Goal: Task Accomplishment & Management: Manage account settings

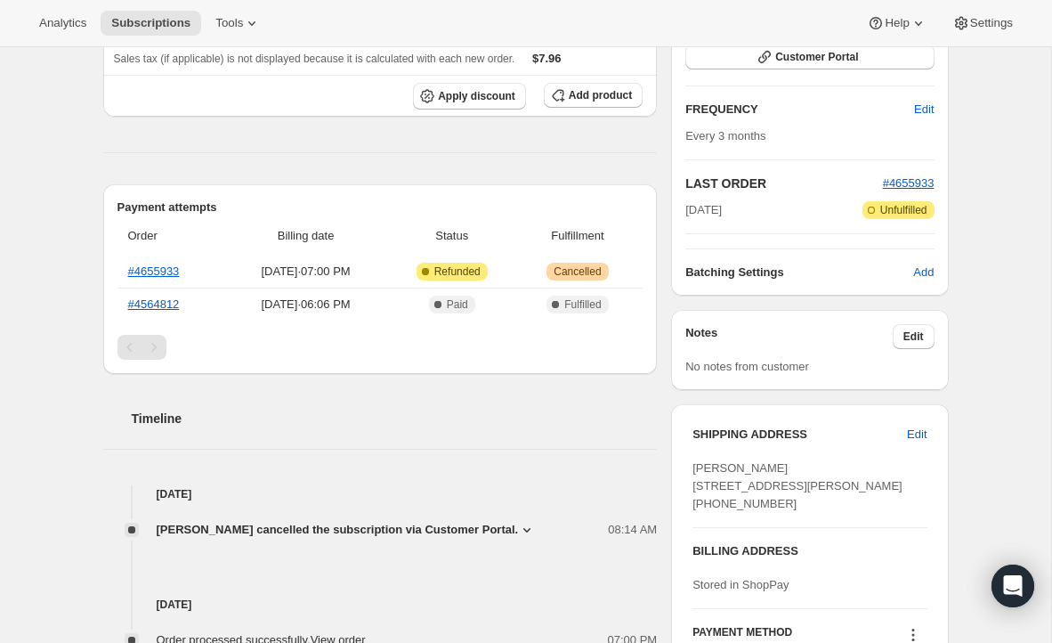
scroll to position [320, 0]
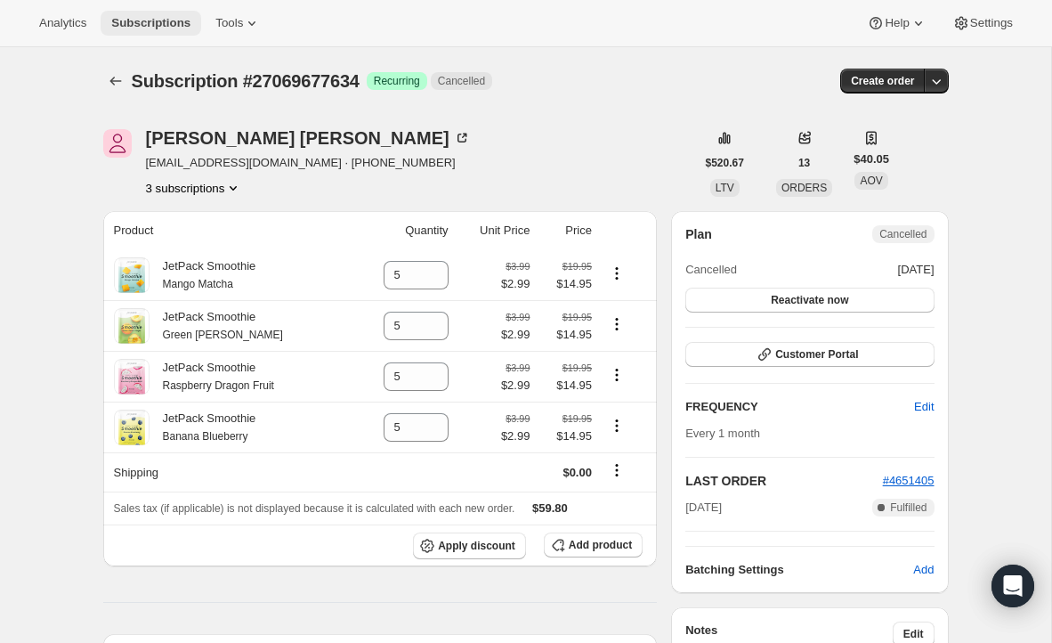
click at [142, 18] on span "Subscriptions" at bounding box center [150, 23] width 79 height 14
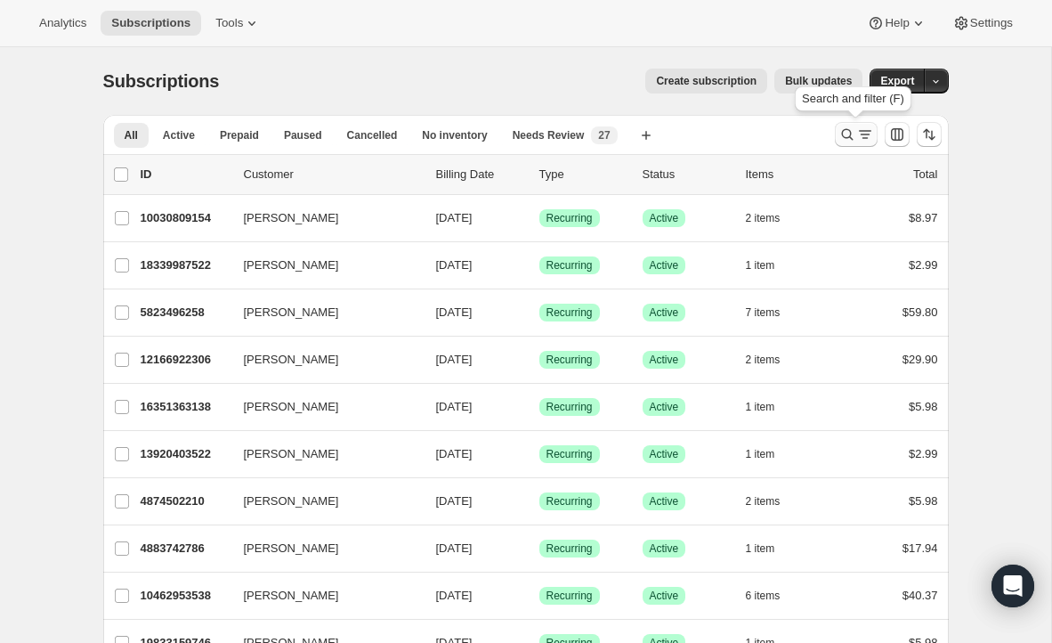
click at [845, 139] on icon "Search and filter results" at bounding box center [847, 134] width 18 height 18
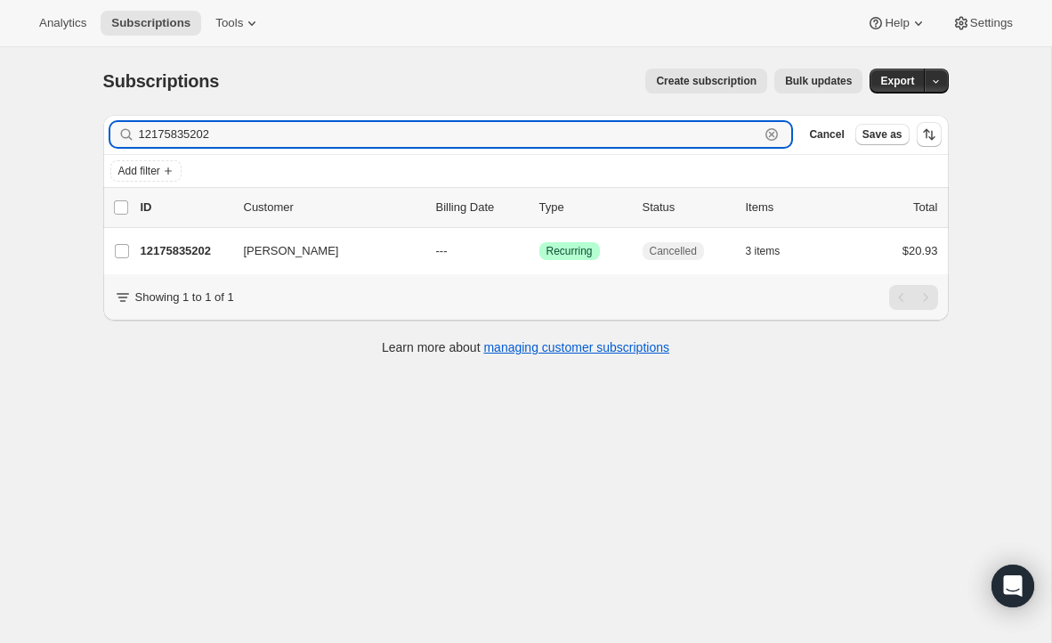
drag, startPoint x: 234, startPoint y: 139, endPoint x: 62, endPoint y: 139, distance: 171.8
click at [62, 139] on div "Subscriptions. This page is ready Subscriptions Create subscription Bulk update…" at bounding box center [525, 368] width 1051 height 643
paste input "49439376"
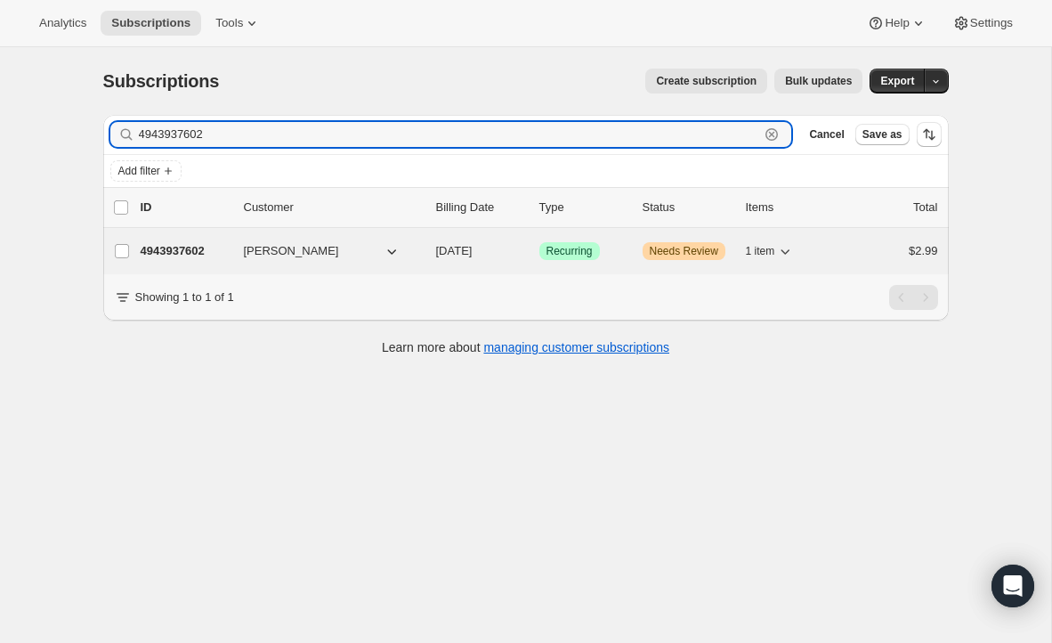
type input "4943937602"
click at [213, 253] on p "4943937602" at bounding box center [185, 251] width 89 height 18
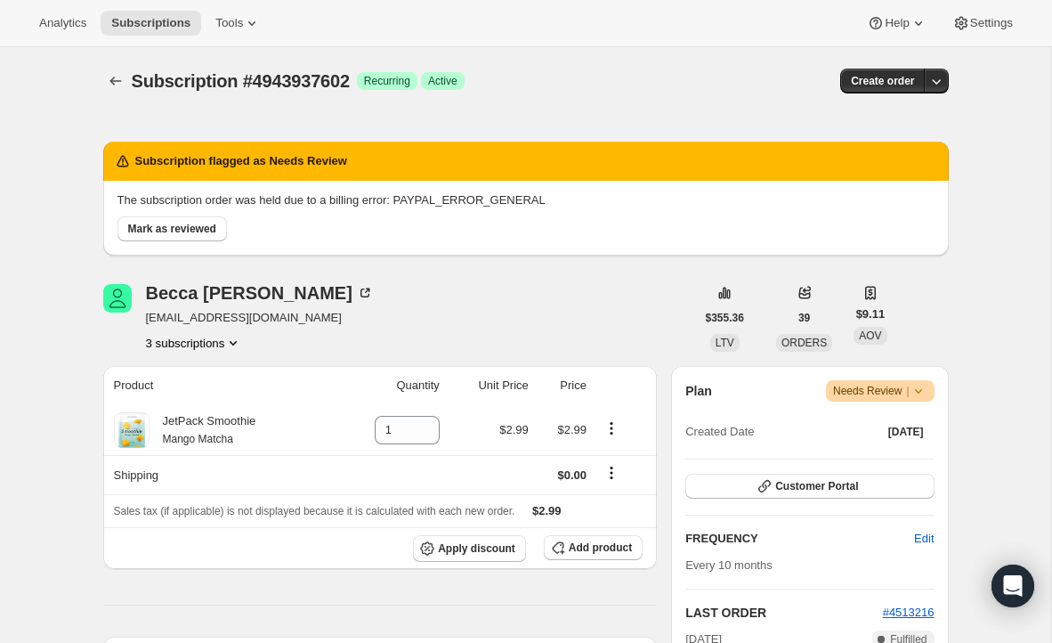
click at [891, 393] on span "Needs Review |" at bounding box center [880, 391] width 94 height 18
click at [886, 449] on span "Cancel subscription" at bounding box center [874, 455] width 101 height 13
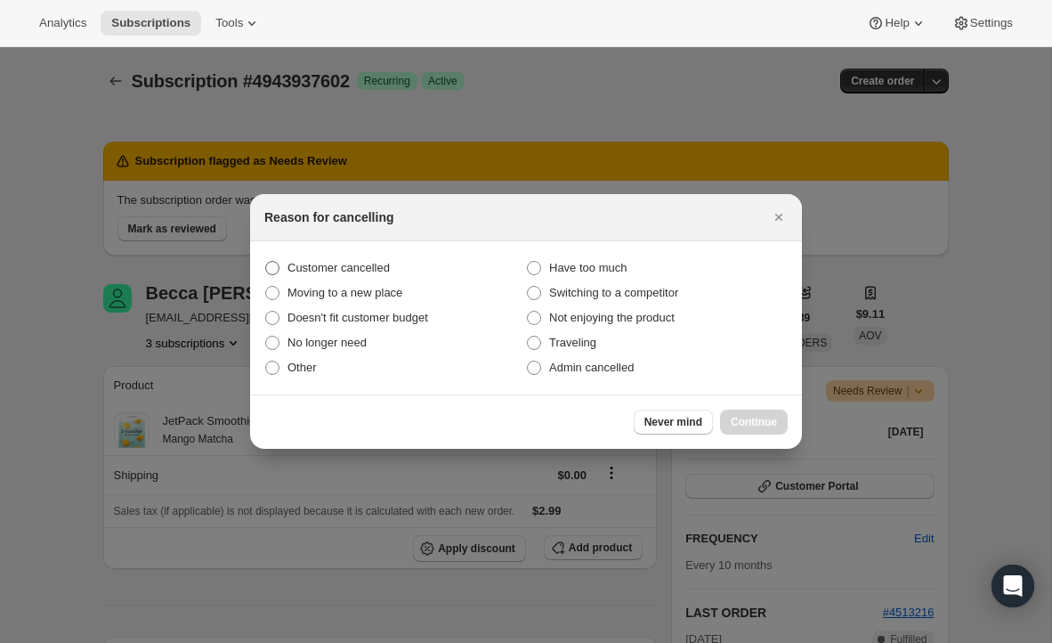
click at [364, 269] on span "Customer cancelled" at bounding box center [338, 267] width 102 height 13
click at [266, 262] on input "Customer cancelled" at bounding box center [265, 261] width 1 height 1
radio input "true"
click at [749, 412] on button "Continue" at bounding box center [754, 421] width 68 height 25
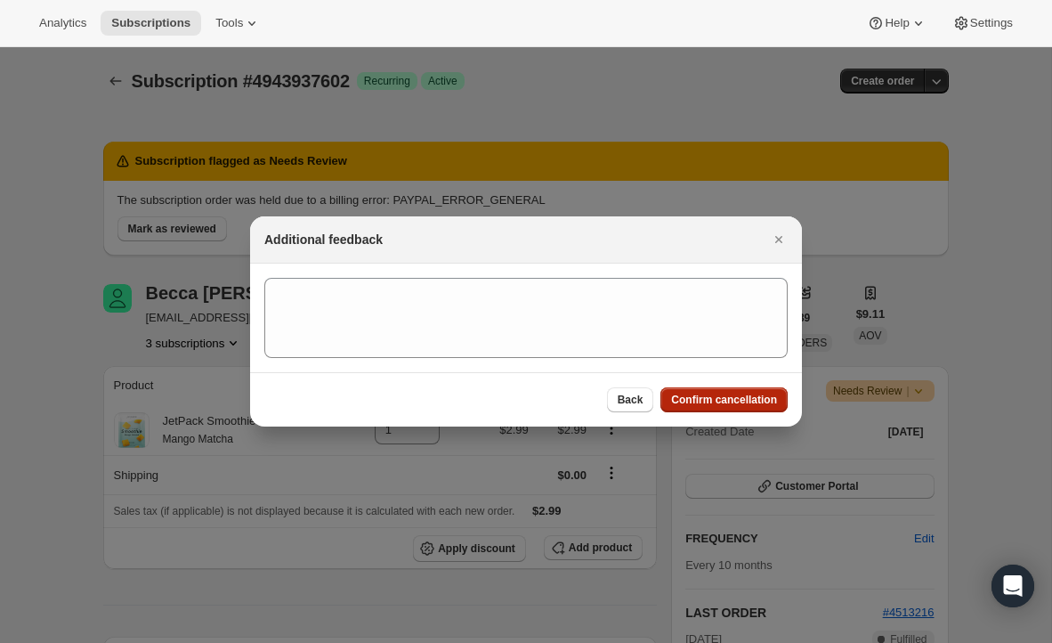
click at [737, 403] on span "Confirm cancellation" at bounding box center [724, 400] width 106 height 14
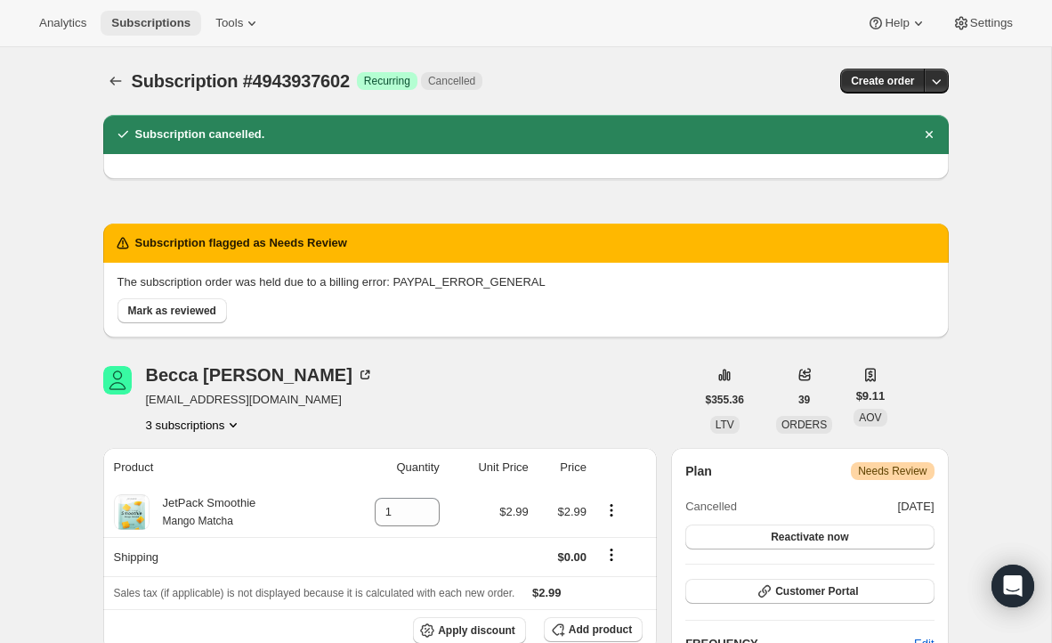
click at [158, 30] on button "Subscriptions" at bounding box center [151, 23] width 101 height 25
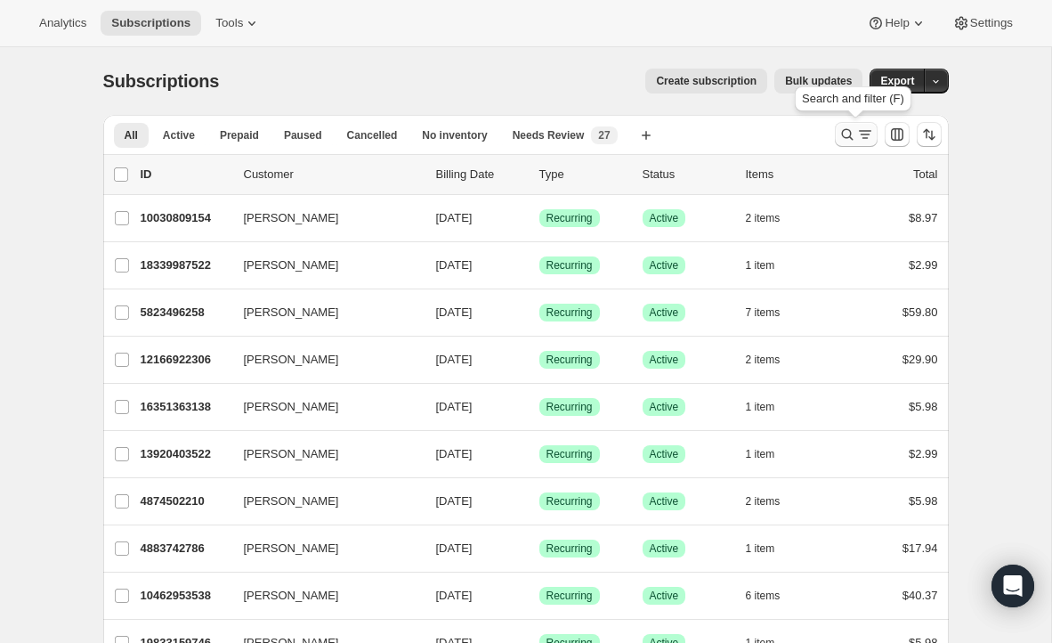
click at [854, 142] on icon "Search and filter results" at bounding box center [847, 134] width 18 height 18
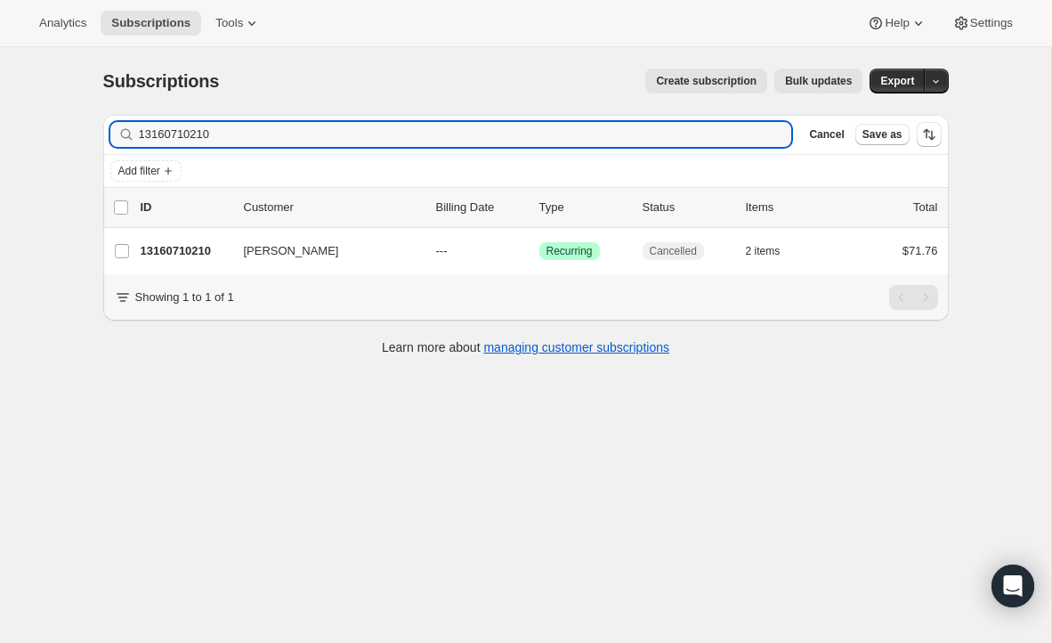
type input "13160710210"
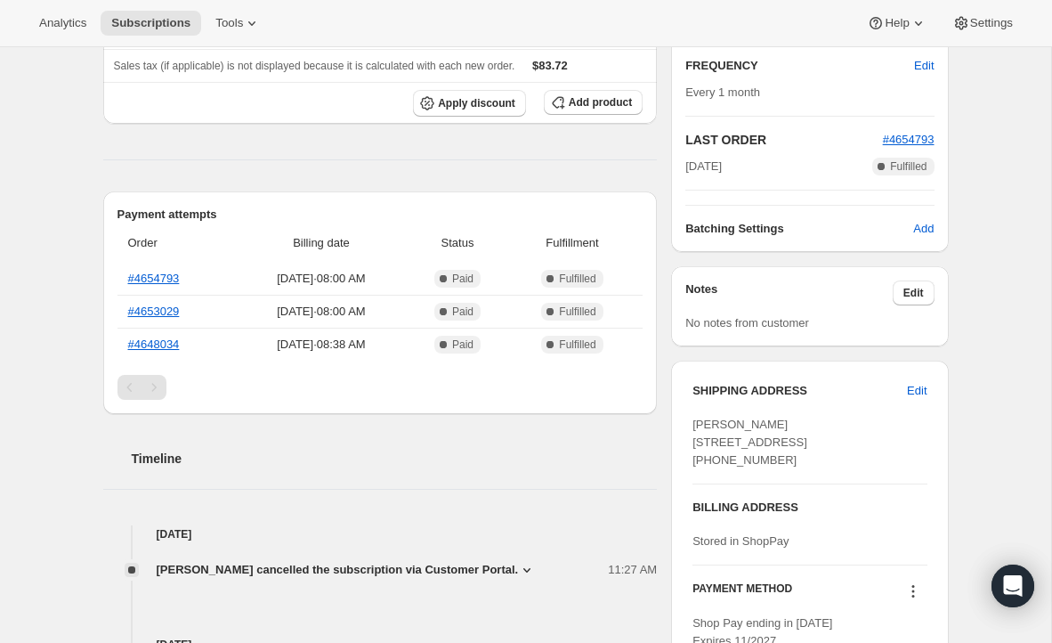
scroll to position [347, 0]
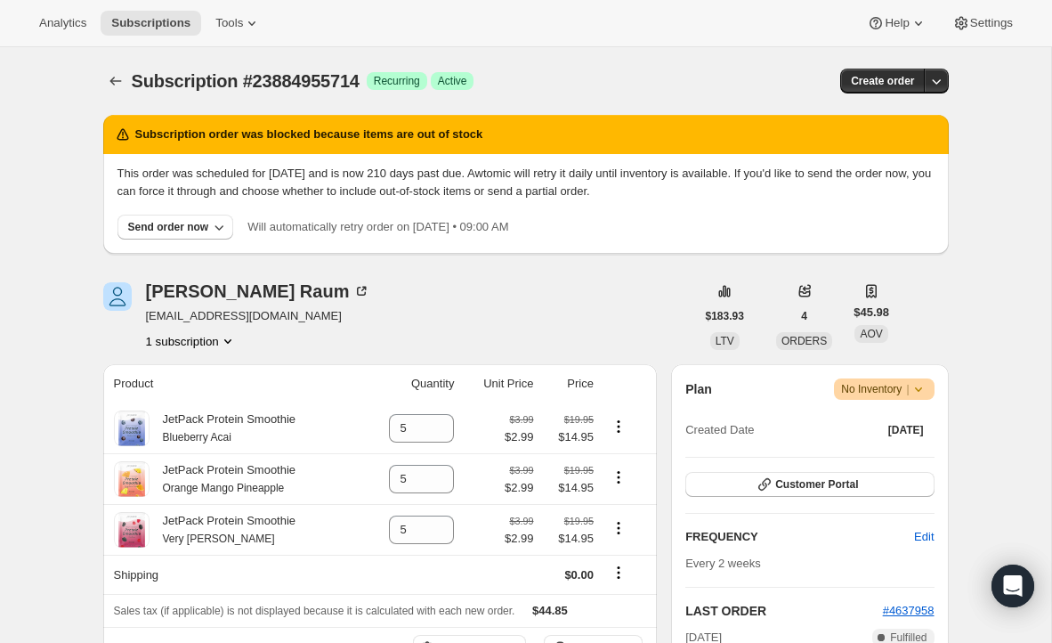
click at [883, 390] on span "No Inventory |" at bounding box center [883, 389] width 85 height 18
click at [873, 458] on span "Cancel subscription" at bounding box center [878, 454] width 101 height 13
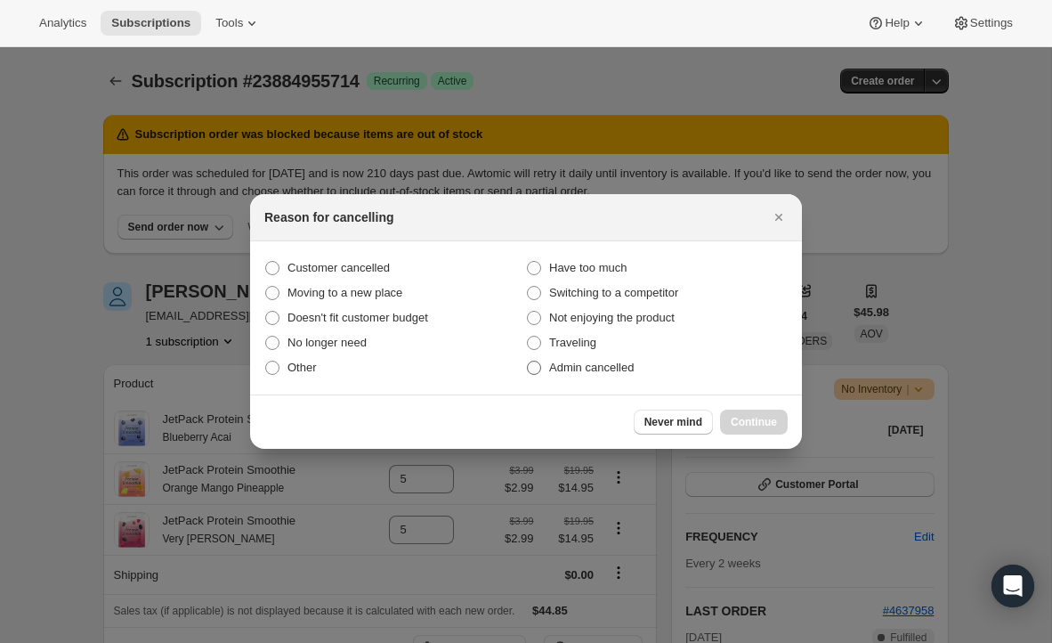
click at [530, 362] on span ":r2c:" at bounding box center [534, 367] width 14 height 14
click at [528, 361] on input "Admin cancelled" at bounding box center [527, 360] width 1 height 1
radio input "true"
click at [745, 422] on span "Continue" at bounding box center [754, 422] width 46 height 14
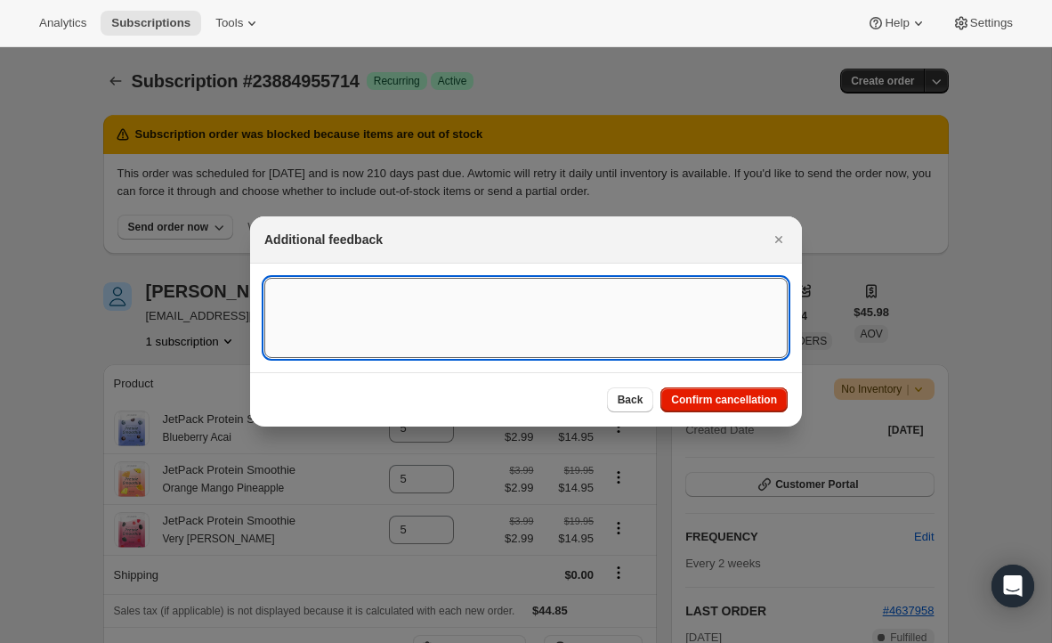
click at [640, 314] on textarea ":r2c:" at bounding box center [525, 318] width 523 height 80
type textarea "No inventory"
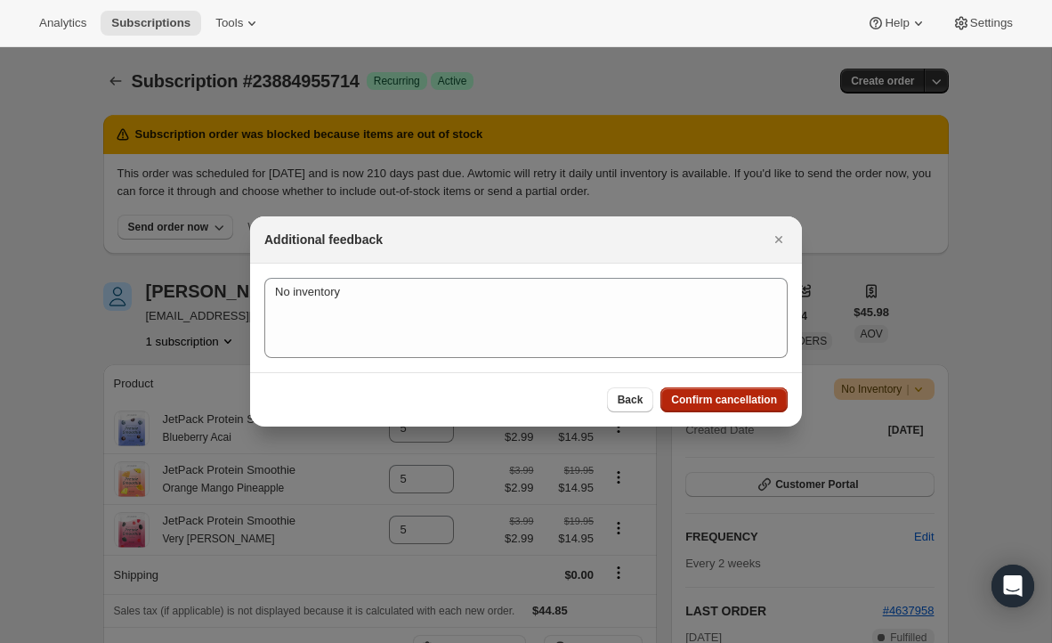
click at [724, 389] on button "Confirm cancellation" at bounding box center [723, 399] width 127 height 25
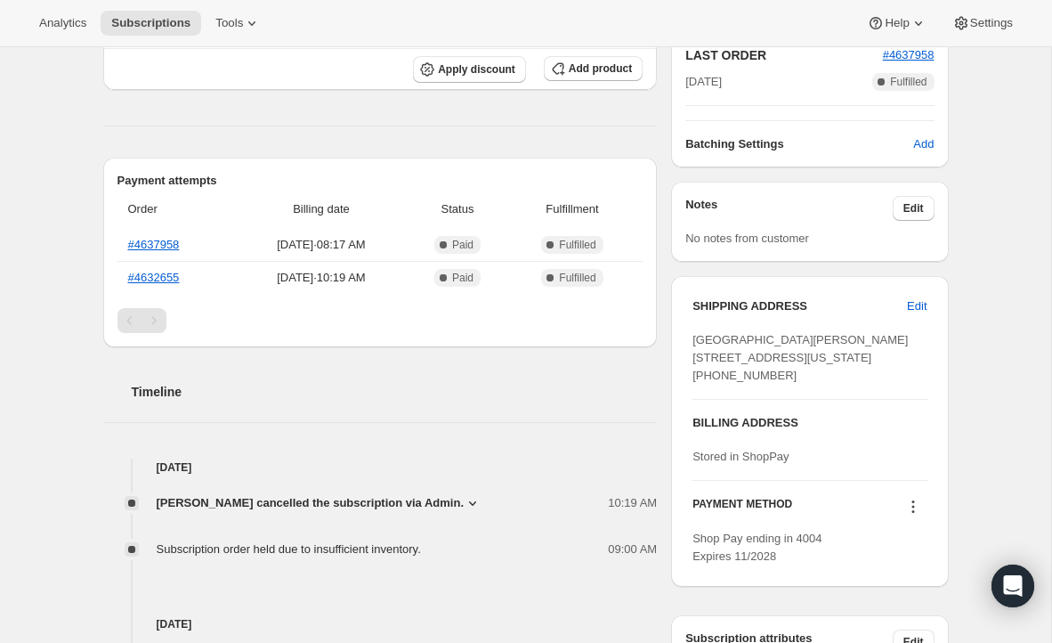
scroll to position [661, 0]
click at [163, 279] on link "#4632655" at bounding box center [154, 276] width 52 height 13
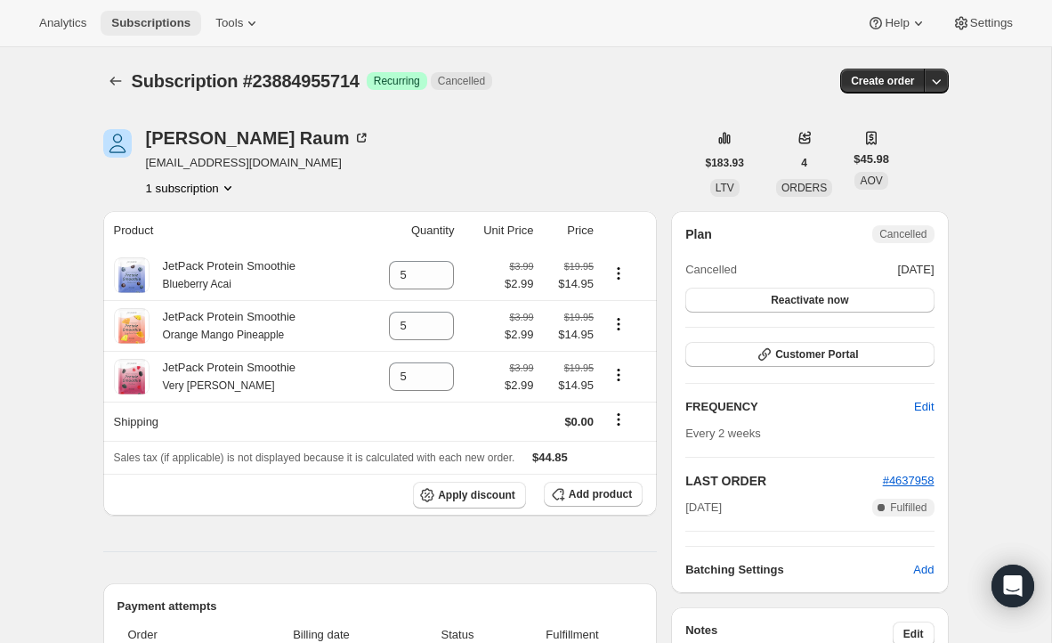
click at [137, 20] on span "Subscriptions" at bounding box center [150, 23] width 79 height 14
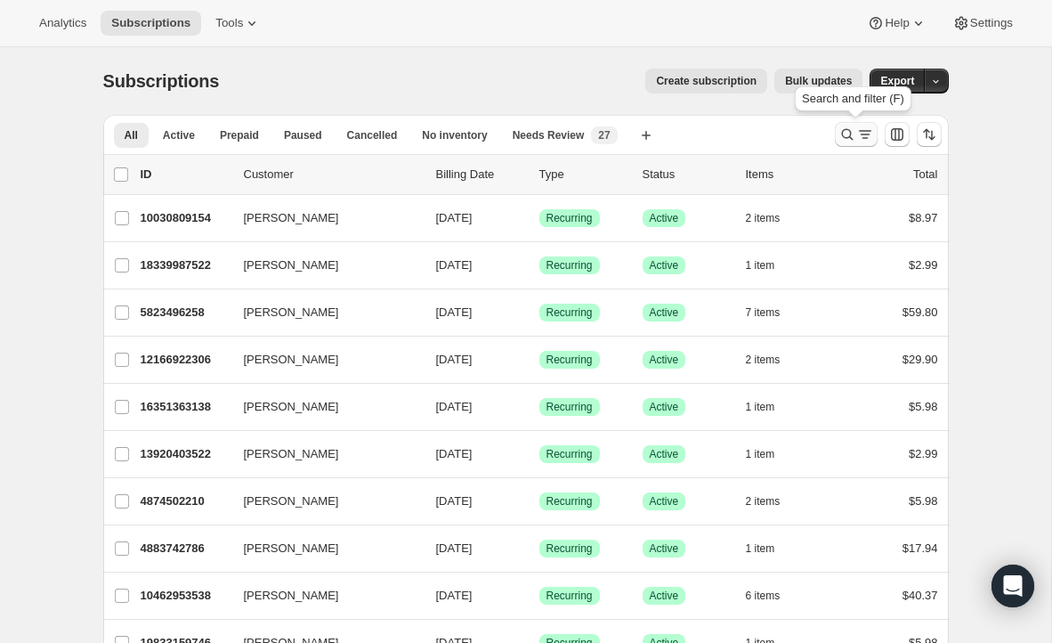
click at [864, 145] on button "Search and filter results" at bounding box center [856, 134] width 43 height 25
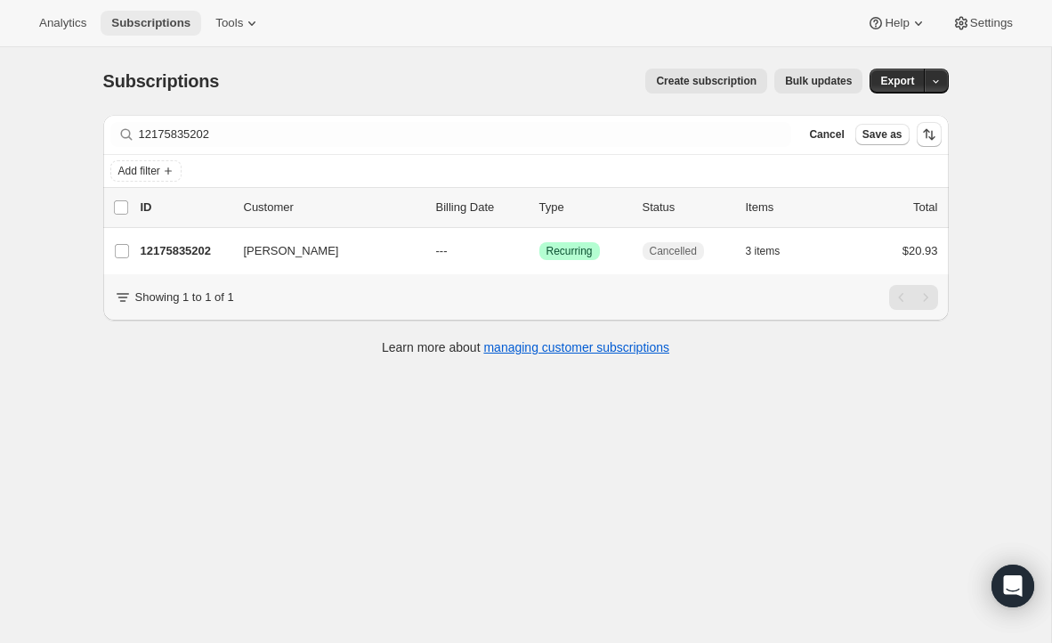
click at [168, 20] on span "Subscriptions" at bounding box center [150, 23] width 79 height 14
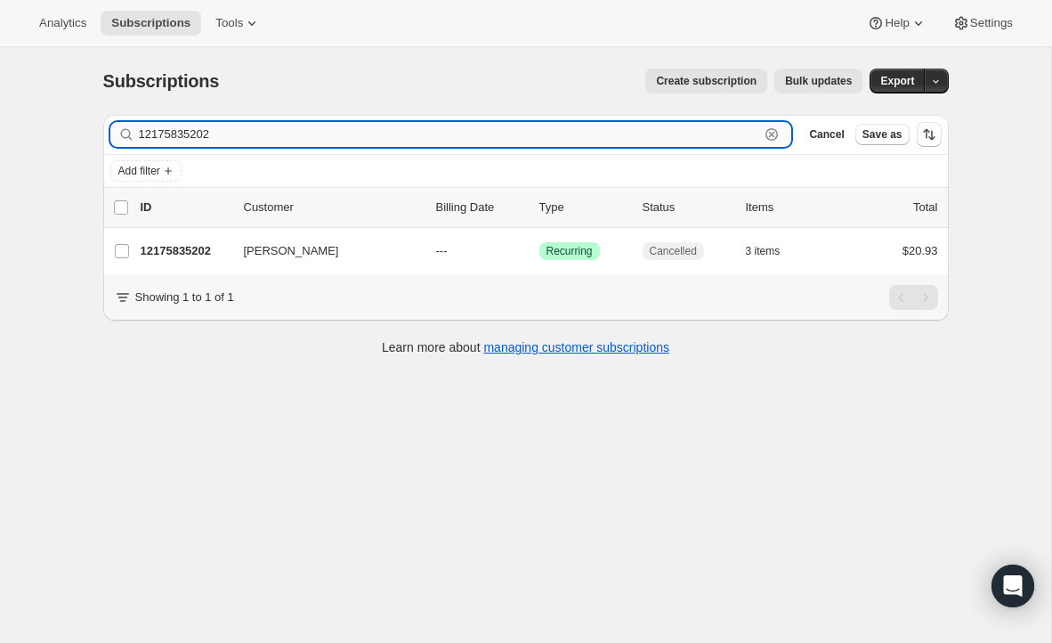
paste input "[EMAIL_ADDRESS][DOMAIN_NAME]"
drag, startPoint x: 264, startPoint y: 142, endPoint x: 172, endPoint y: 137, distance: 92.7
click at [172, 138] on input "12175835202" at bounding box center [449, 134] width 621 height 25
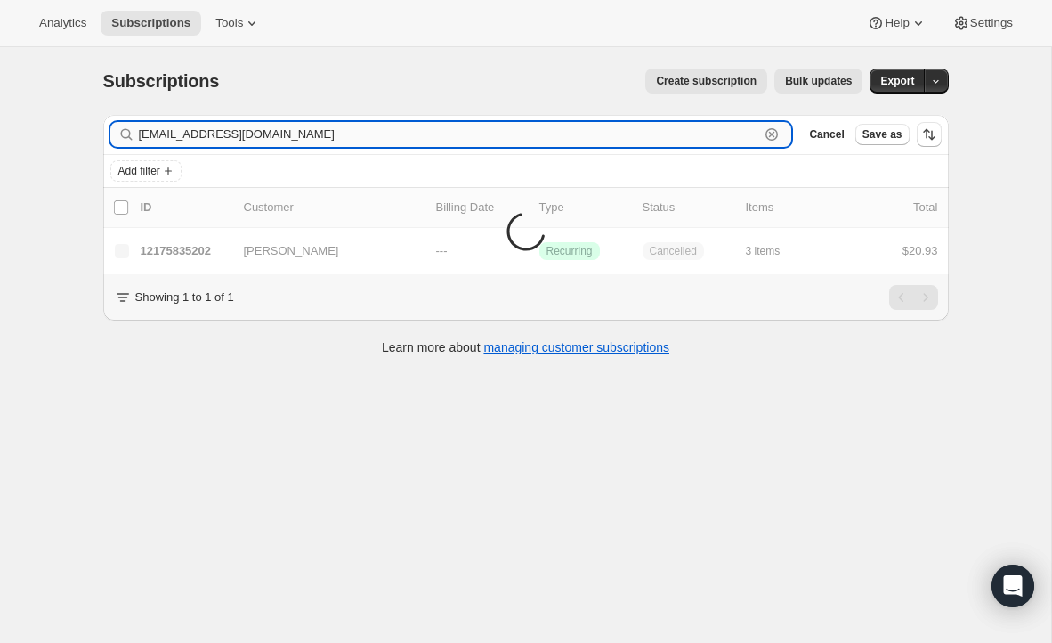
click at [190, 137] on input "[EMAIL_ADDRESS][DOMAIN_NAME]" at bounding box center [449, 134] width 621 height 25
paste input "text"
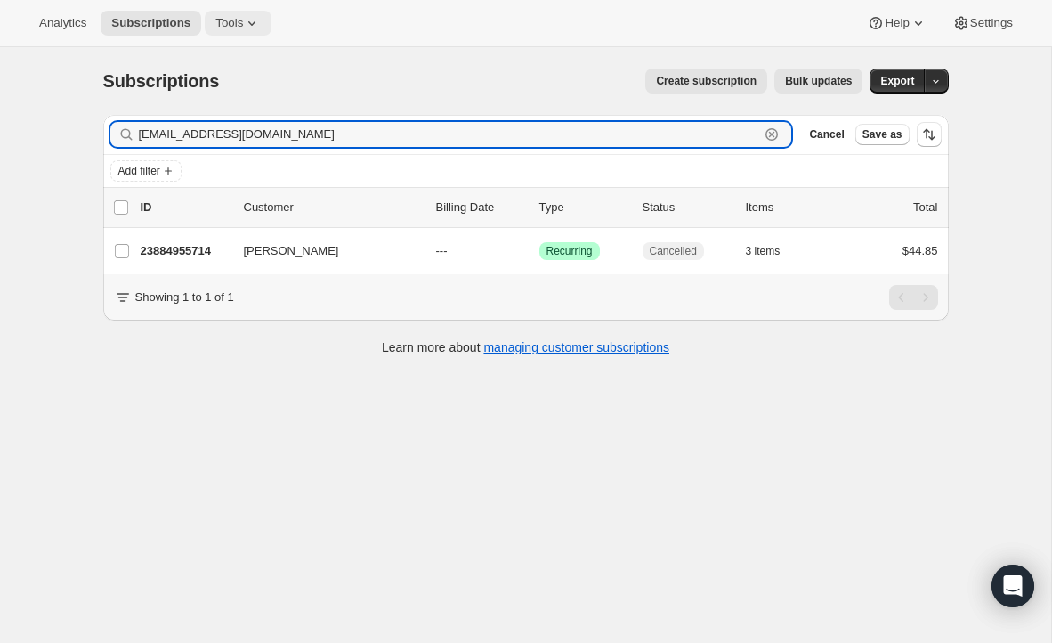
type input "[EMAIL_ADDRESS][DOMAIN_NAME]"
